Goal: Information Seeking & Learning: Learn about a topic

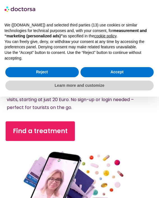
click at [73, 116] on div "Instant Online Doctors in the [GEOGRAPHIC_DATA] See a Local Doctor Online in th…" at bounding box center [80, 131] width 154 height 205
click at [99, 34] on div "× We ([DOMAIN_NAME]) and selected third parties (13) use cookies or similar tec…" at bounding box center [79, 48] width 159 height 97
click at [68, 108] on span "Get immediate treatment for common issues with 24/7 video visits, starting at j…" at bounding box center [75, 99] width 136 height 22
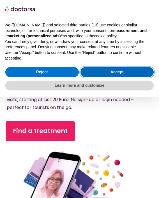
click at [83, 72] on button "Accept" at bounding box center [118, 72] width 74 height 10
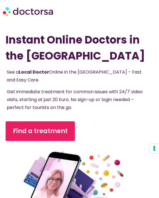
click at [101, 80] on p "See a Local Doctor Online in the [GEOGRAPHIC_DATA] – Fast and Easy Care." at bounding box center [76, 76] width 138 height 16
click at [77, 49] on h1 "Instant Online Doctors in the [GEOGRAPHIC_DATA]" at bounding box center [80, 48] width 148 height 32
click at [71, 33] on h1 "Instant Online Doctors in the [GEOGRAPHIC_DATA]" at bounding box center [80, 48] width 148 height 32
click at [101, 118] on div "Instant Online Doctors in the [GEOGRAPHIC_DATA] See a Local Doctor Online in th…" at bounding box center [80, 131] width 154 height 205
click at [71, 67] on div "Instant Online Doctors in the [GEOGRAPHIC_DATA] See a Local Doctor Online in th…" at bounding box center [80, 131] width 154 height 205
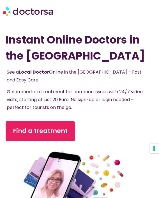
click at [86, 64] on div "Instant Online Doctors in the [GEOGRAPHIC_DATA] See a Local Doctor Online in th…" at bounding box center [80, 131] width 154 height 205
click at [81, 94] on span "Get immediate treatment for common issues with 24/7 video visits, starting at j…" at bounding box center [75, 99] width 136 height 22
click at [106, 63] on div "Instant Online Doctors in the [GEOGRAPHIC_DATA] See a Local Doctor Online in th…" at bounding box center [80, 131] width 154 height 205
click at [65, 34] on div "Instant Online Doctors in the [GEOGRAPHIC_DATA] See a Local Doctor Online in th…" at bounding box center [80, 131] width 154 height 205
click at [69, 54] on h1 "Instant Online Doctors in the [GEOGRAPHIC_DATA]" at bounding box center [80, 48] width 148 height 32
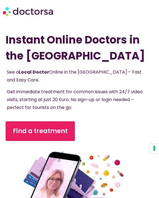
click at [84, 74] on span "See a Local Doctor Online in the [GEOGRAPHIC_DATA] – Fast and Easy Care." at bounding box center [74, 76] width 135 height 14
click at [104, 104] on p "Get immediate treatment for common issues with 24/7 video visits, starting at j…" at bounding box center [76, 100] width 138 height 24
click at [61, 41] on h1 "Instant Online Doctors in the [GEOGRAPHIC_DATA]" at bounding box center [80, 48] width 148 height 32
click at [61, 105] on span "Get immediate treatment for common issues with 24/7 video visits, starting at j…" at bounding box center [75, 99] width 136 height 22
click at [62, 117] on div "Instant Online Doctors in the [GEOGRAPHIC_DATA] See a Local Doctor Online in th…" at bounding box center [80, 131] width 154 height 205
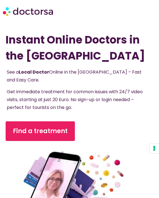
click at [94, 102] on span "Get immediate treatment for common issues with 24/7 video visits, starting at j…" at bounding box center [75, 99] width 136 height 22
click at [72, 35] on h1 "Instant Online Doctors in the [GEOGRAPHIC_DATA]" at bounding box center [80, 48] width 148 height 32
click at [63, 82] on p "See a Local Doctor Online in the [GEOGRAPHIC_DATA] – Fast and Easy Care." at bounding box center [76, 76] width 138 height 16
click at [67, 118] on div "Instant Online Doctors in the [GEOGRAPHIC_DATA] See a Local Doctor Online in th…" at bounding box center [80, 131] width 154 height 205
click at [64, 93] on span "Get immediate treatment for common issues with 24/7 video visits, starting at j…" at bounding box center [75, 99] width 136 height 22
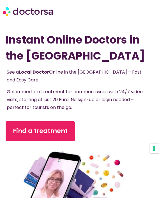
click at [90, 33] on h1 "Instant Online Doctors in the [GEOGRAPHIC_DATA]" at bounding box center [80, 48] width 148 height 32
click at [62, 104] on span "Get immediate treatment for common issues with 24/7 video visits, starting at j…" at bounding box center [75, 99] width 136 height 22
click at [58, 71] on span "See a Local Doctor Online in the [GEOGRAPHIC_DATA] – Fast and Easy Care." at bounding box center [74, 76] width 135 height 14
click at [77, 81] on p "See a Local Doctor Online in the [GEOGRAPHIC_DATA] – Fast and Easy Care." at bounding box center [76, 76] width 138 height 16
click at [105, 76] on div "Instant Online Doctors in the [GEOGRAPHIC_DATA] See a Local Doctor Online in th…" at bounding box center [80, 131] width 154 height 205
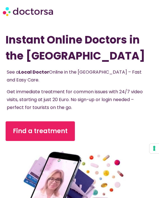
click at [79, 74] on p "See a Local Doctor Online in the [GEOGRAPHIC_DATA] – Fast and Easy Care." at bounding box center [76, 76] width 138 height 16
click at [68, 101] on span "Get immediate treatment for common issues with 24/7 video visits, starting at j…" at bounding box center [75, 99] width 136 height 22
click at [58, 116] on div "Instant Online Doctors in the [GEOGRAPHIC_DATA] See a Local Doctor Online in th…" at bounding box center [80, 131] width 154 height 205
click at [60, 68] on div "Instant Online Doctors in the [GEOGRAPHIC_DATA] See a Local Doctor Online in th…" at bounding box center [80, 131] width 154 height 205
click at [82, 61] on h1 "Instant Online Doctors in the [GEOGRAPHIC_DATA]" at bounding box center [80, 48] width 148 height 32
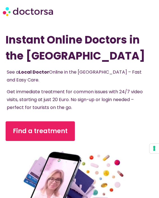
click at [95, 117] on div "Instant Online Doctors in the [GEOGRAPHIC_DATA] See a Local Doctor Online in th…" at bounding box center [80, 131] width 154 height 205
click at [86, 52] on h1 "Instant Online Doctors in the [GEOGRAPHIC_DATA]" at bounding box center [80, 48] width 148 height 32
click at [70, 99] on span "Get immediate treatment for common issues with 24/7 video visits, starting at j…" at bounding box center [75, 99] width 136 height 22
click at [91, 108] on p "Get immediate treatment for common issues with 24/7 video visits, starting at j…" at bounding box center [76, 100] width 138 height 24
click at [97, 45] on h1 "Instant Online Doctors in the [GEOGRAPHIC_DATA]" at bounding box center [80, 48] width 148 height 32
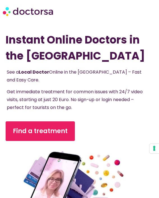
click at [77, 76] on div "Instant Online Doctors in the [GEOGRAPHIC_DATA] See a Local Doctor Online in th…" at bounding box center [80, 131] width 154 height 205
click at [100, 42] on div "Instant Online Doctors in the [GEOGRAPHIC_DATA] See a Local Doctor Online in th…" at bounding box center [80, 131] width 154 height 205
click at [74, 112] on div "See a Local Doctor Online in the [GEOGRAPHIC_DATA] – Fast and Easy Care. Get im…" at bounding box center [80, 92] width 148 height 46
click at [78, 114] on div "See a Local Doctor Online in the [GEOGRAPHIC_DATA] – Fast and Easy Care. Get im…" at bounding box center [80, 92] width 148 height 46
click at [75, 99] on span "Get immediate treatment for common issues with 24/7 video visits, starting at j…" at bounding box center [75, 99] width 136 height 22
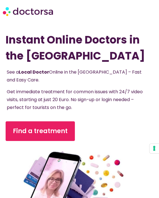
click at [104, 90] on span "Get immediate treatment for common issues with 24/7 video visits, starting at j…" at bounding box center [75, 99] width 136 height 22
click at [76, 114] on div "See a Local Doctor Online in the [GEOGRAPHIC_DATA] – Fast and Easy Care. Get im…" at bounding box center [80, 92] width 148 height 46
click at [74, 90] on span "Get immediate treatment for common issues with 24/7 video visits, starting at j…" at bounding box center [75, 99] width 136 height 22
click at [75, 117] on div "Instant Online Doctors in the [GEOGRAPHIC_DATA] See a Local Doctor Online in th…" at bounding box center [80, 131] width 154 height 205
click at [75, 40] on h1 "Instant Online Doctors in the [GEOGRAPHIC_DATA]" at bounding box center [80, 48] width 148 height 32
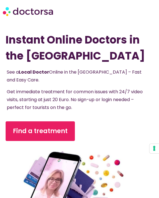
click at [105, 67] on div "Instant Online Doctors in the [GEOGRAPHIC_DATA] See a Local Doctor Online in th…" at bounding box center [80, 131] width 154 height 205
click at [67, 45] on div "Instant Online Doctors in the [GEOGRAPHIC_DATA] See a Local Doctor Online in th…" at bounding box center [80, 131] width 154 height 205
click at [63, 50] on div "Instant Online Doctors in the [GEOGRAPHIC_DATA] See a Local Doctor Online in th…" at bounding box center [80, 131] width 154 height 205
click at [90, 64] on div "Instant Online Doctors in the [GEOGRAPHIC_DATA] See a Local Doctor Online in th…" at bounding box center [80, 131] width 154 height 205
click at [103, 78] on div "Instant Online Doctors in the [GEOGRAPHIC_DATA] See a Local Doctor Online in th…" at bounding box center [80, 131] width 154 height 205
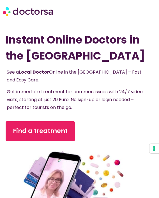
click at [58, 117] on div "Instant Online Doctors in the [GEOGRAPHIC_DATA] See a Local Doctor Online in th…" at bounding box center [80, 131] width 154 height 205
click at [67, 37] on h1 "Instant Online Doctors in the [GEOGRAPHIC_DATA]" at bounding box center [80, 48] width 148 height 32
click at [66, 63] on h1 "Instant Online Doctors in the [GEOGRAPHIC_DATA]" at bounding box center [80, 48] width 148 height 32
click at [91, 106] on p "Get immediate treatment for common issues with 24/7 video visits, starting at j…" at bounding box center [76, 100] width 138 height 24
click at [88, 113] on div "See a Local Doctor Online in the [GEOGRAPHIC_DATA] – Fast and Easy Care. Get im…" at bounding box center [80, 92] width 148 height 46
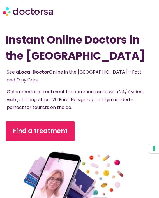
click at [66, 51] on h1 "Instant Online Doctors in the [GEOGRAPHIC_DATA]" at bounding box center [80, 48] width 148 height 32
click at [62, 66] on div "Instant Online Doctors in the [GEOGRAPHIC_DATA] See a Local Doctor Online in th…" at bounding box center [80, 131] width 154 height 205
click at [99, 48] on div "Instant Online Doctors in the [GEOGRAPHIC_DATA] See a Local Doctor Online in th…" at bounding box center [80, 131] width 154 height 205
click at [82, 33] on h1 "Instant Online Doctors in the [GEOGRAPHIC_DATA]" at bounding box center [80, 48] width 148 height 32
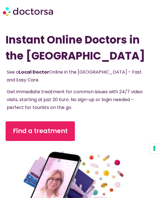
click at [63, 91] on div "Instant Online Doctors in the [GEOGRAPHIC_DATA] See a Local Doctor Online in th…" at bounding box center [80, 131] width 154 height 205
click at [82, 61] on h1 "Instant Online Doctors in the [GEOGRAPHIC_DATA]" at bounding box center [80, 48] width 148 height 32
click at [88, 48] on div "Instant Online Doctors in the [GEOGRAPHIC_DATA] See a Local Doctor Online in th…" at bounding box center [80, 131] width 154 height 205
click at [89, 60] on h1 "Instant Online Doctors in the [GEOGRAPHIC_DATA]" at bounding box center [80, 48] width 148 height 32
click at [75, 116] on div "Instant Online Doctors in the [GEOGRAPHIC_DATA] See a Local Doctor Online in th…" at bounding box center [80, 131] width 154 height 205
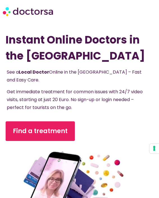
click at [90, 61] on h1 "Instant Online Doctors in the [GEOGRAPHIC_DATA]" at bounding box center [80, 48] width 148 height 32
click at [100, 106] on p "Get immediate treatment for common issues with 24/7 video visits, starting at j…" at bounding box center [76, 100] width 138 height 24
click at [93, 67] on div "Instant Online Doctors in the [GEOGRAPHIC_DATA] See a Local Doctor Online in th…" at bounding box center [80, 131] width 154 height 205
click at [59, 49] on h1 "Instant Online Doctors in the [GEOGRAPHIC_DATA]" at bounding box center [80, 48] width 148 height 32
click at [76, 67] on div "Instant Online Doctors in the [GEOGRAPHIC_DATA] See a Local Doctor Online in th…" at bounding box center [80, 131] width 154 height 205
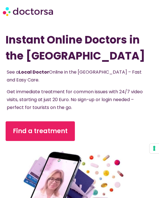
click at [93, 81] on p "See a Local Doctor Online in the [GEOGRAPHIC_DATA] – Fast and Easy Care." at bounding box center [76, 76] width 138 height 16
click at [74, 85] on div "See a Local Doctor Online in the [GEOGRAPHIC_DATA] – Fast and Easy Care. Get im…" at bounding box center [80, 89] width 146 height 43
click at [106, 31] on div "Instant Online Doctors in the [GEOGRAPHIC_DATA] See a Local Doctor Online in th…" at bounding box center [80, 131] width 154 height 205
click at [60, 71] on span "See a Local Doctor Online in the [GEOGRAPHIC_DATA] – Fast and Easy Care." at bounding box center [74, 76] width 135 height 14
click at [100, 71] on div "See a Local Doctor Online in the [GEOGRAPHIC_DATA] – Fast and Easy Care. Get im…" at bounding box center [80, 89] width 146 height 43
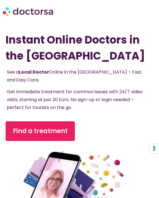
click at [96, 86] on div "See a Local Doctor Online in the [GEOGRAPHIC_DATA] – Fast and Easy Care. Get im…" at bounding box center [80, 89] width 146 height 43
click at [86, 50] on h1 "Instant Online Doctors in the [GEOGRAPHIC_DATA]" at bounding box center [80, 48] width 148 height 32
click at [60, 101] on span "Get immediate treatment for common issues with 24/7 video visits, starting at j…" at bounding box center [75, 99] width 136 height 22
click at [68, 47] on h1 "Instant Online Doctors in the [GEOGRAPHIC_DATA]" at bounding box center [80, 48] width 148 height 32
click at [97, 110] on p "Get immediate treatment for common issues with 24/7 video visits, starting at j…" at bounding box center [76, 100] width 138 height 24
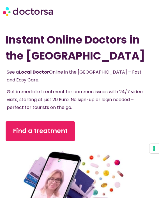
click at [73, 100] on span "Get immediate treatment for common issues with 24/7 video visits, starting at j…" at bounding box center [75, 99] width 136 height 22
click at [59, 37] on div "Instant Online Doctors in the [GEOGRAPHIC_DATA] See a Local Doctor Online in th…" at bounding box center [80, 131] width 154 height 205
click at [69, 101] on span "Get immediate treatment for common issues with 24/7 video visits, starting at j…" at bounding box center [75, 99] width 136 height 22
click at [78, 58] on h1 "Instant Online Doctors in the [GEOGRAPHIC_DATA]" at bounding box center [80, 48] width 148 height 32
click at [61, 98] on span "Get immediate treatment for common issues with 24/7 video visits, starting at j…" at bounding box center [75, 99] width 136 height 22
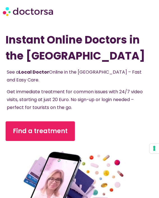
click at [103, 79] on p "See a Local Doctor Online in the [GEOGRAPHIC_DATA] – Fast and Easy Care." at bounding box center [76, 76] width 138 height 16
click at [67, 100] on span "Get immediate treatment for common issues with 24/7 video visits, starting at j…" at bounding box center [75, 99] width 136 height 22
click at [66, 97] on div "Instant Online Doctors in the [GEOGRAPHIC_DATA] See a Local Doctor Online in th…" at bounding box center [80, 131] width 154 height 205
click at [79, 84] on div "Instant Online Doctors in the [GEOGRAPHIC_DATA] See a Local Doctor Online in th…" at bounding box center [80, 131] width 154 height 205
click at [73, 48] on h1 "Instant Online Doctors in the [GEOGRAPHIC_DATA]" at bounding box center [80, 48] width 148 height 32
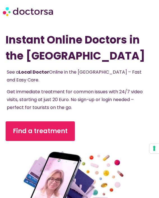
click at [72, 81] on p "See a Local Doctor Online in the [GEOGRAPHIC_DATA] – Fast and Easy Care." at bounding box center [76, 76] width 138 height 16
click at [103, 90] on span "Get immediate treatment for common issues with 24/7 video visits, starting at j…" at bounding box center [75, 99] width 136 height 22
click at [84, 63] on h1 "Instant Online Doctors in the [GEOGRAPHIC_DATA]" at bounding box center [80, 48] width 148 height 32
click at [65, 96] on p "Get immediate treatment for common issues with 24/7 video visits, starting at j…" at bounding box center [76, 100] width 138 height 24
